Goal: Browse casually

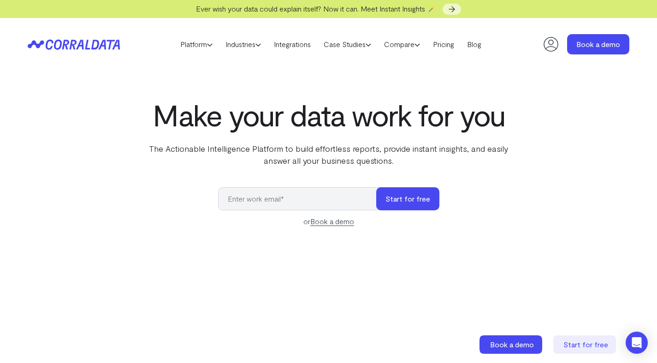
click at [363, 163] on p "The Actionable Intelligence Platform to build effortless reports, provide insta…" at bounding box center [329, 154] width 376 height 24
click at [183, 176] on div "Make your data work for you The Actionable Intelligence Platform to build effor…" at bounding box center [328, 310] width 657 height 424
click at [292, 229] on div "Make your data work for you The Actionable Intelligence Platform to build effor…" at bounding box center [328, 310] width 657 height 424
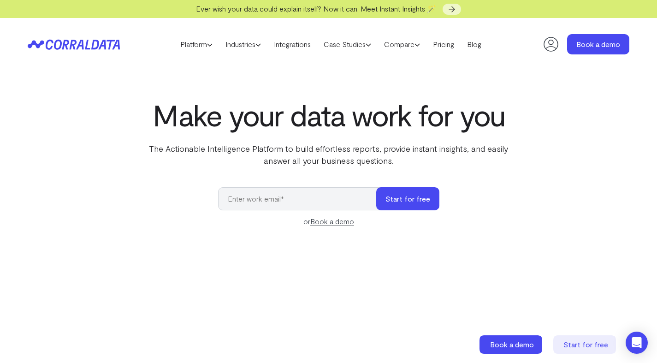
click at [313, 202] on input "email" at bounding box center [301, 198] width 167 height 23
click at [329, 215] on form "Start for free or Book a demo" at bounding box center [328, 207] width 221 height 40
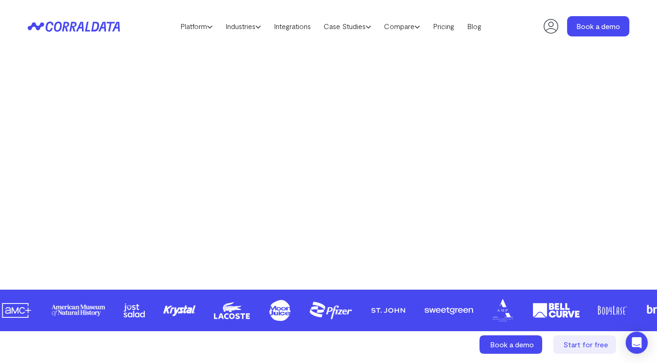
scroll to position [298, 0]
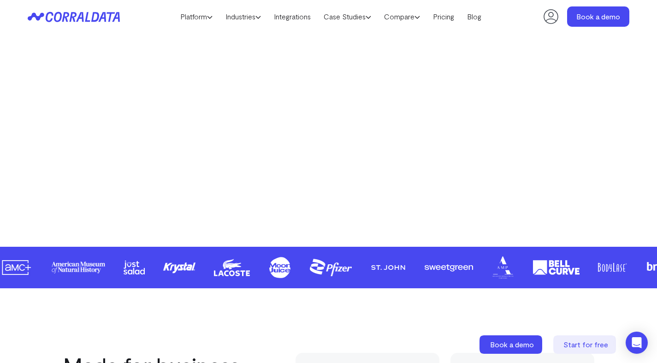
click at [462, 162] on video at bounding box center [328, 71] width 475 height 268
